Goal: Information Seeking & Learning: Learn about a topic

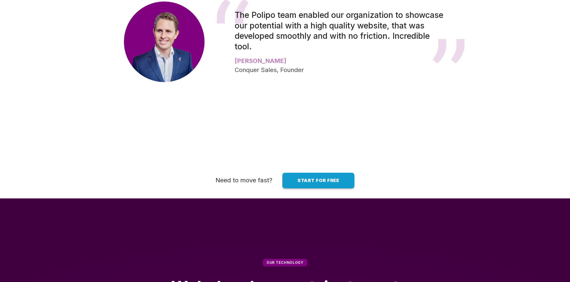
scroll to position [1141, 0]
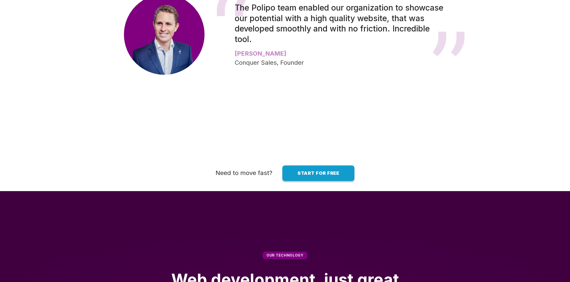
click at [332, 176] on span "Start for free" at bounding box center [318, 172] width 42 height 5
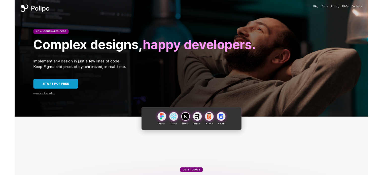
scroll to position [0, 0]
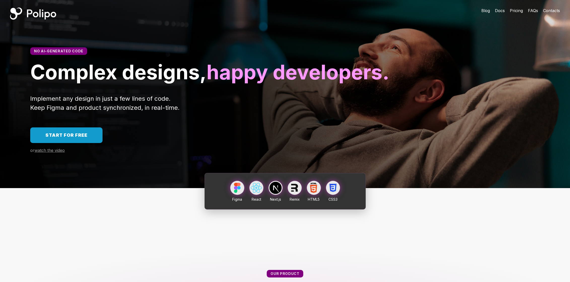
click at [47, 153] on span "watch the video" at bounding box center [49, 150] width 30 height 5
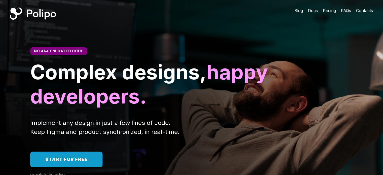
click at [82, 163] on link "Start for free" at bounding box center [66, 160] width 72 height 16
click at [332, 10] on span "Pricing" at bounding box center [329, 10] width 13 height 5
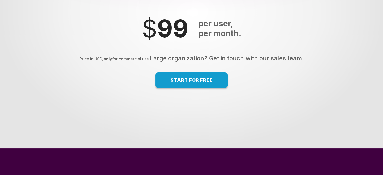
scroll to position [3472, 0]
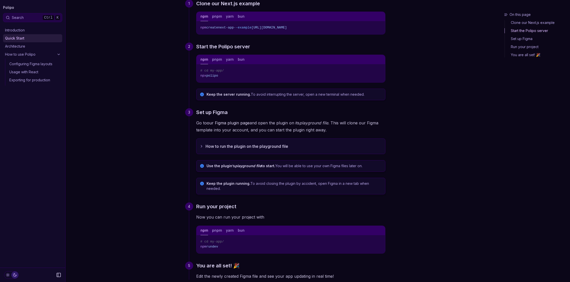
scroll to position [67, 0]
